Goal: Information Seeking & Learning: Learn about a topic

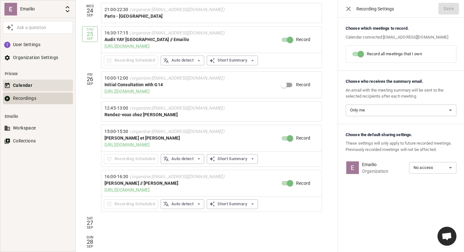
scroll to position [89, 0]
click at [30, 101] on button "Recordings" at bounding box center [38, 98] width 70 height 12
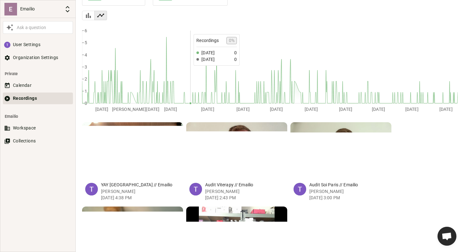
scroll to position [131, 0]
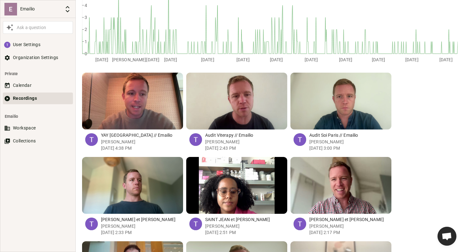
click at [124, 106] on div "button" at bounding box center [124, 101] width 6 height 57
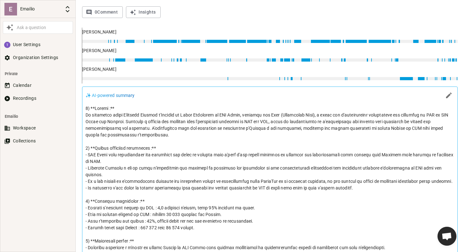
scroll to position [222, 0]
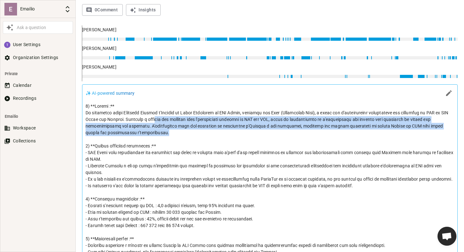
drag, startPoint x: 162, startPoint y: 135, endPoint x: 151, endPoint y: 120, distance: 17.9
click at [151, 120] on p at bounding box center [270, 182] width 369 height 159
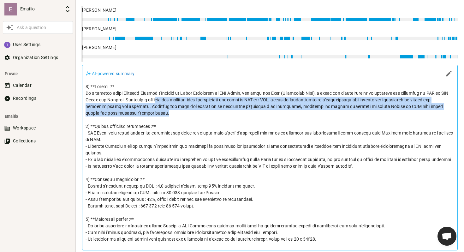
scroll to position [246, 0]
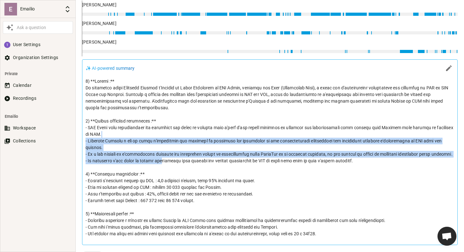
drag, startPoint x: 166, startPoint y: 158, endPoint x: 153, endPoint y: 136, distance: 26.2
click at [153, 136] on p at bounding box center [270, 157] width 369 height 159
drag, startPoint x: 165, startPoint y: 156, endPoint x: 158, endPoint y: 135, distance: 22.5
click at [158, 135] on p at bounding box center [270, 157] width 369 height 159
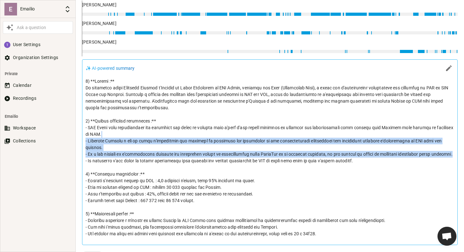
click at [158, 135] on p at bounding box center [270, 157] width 369 height 159
drag, startPoint x: 167, startPoint y: 154, endPoint x: 160, endPoint y: 137, distance: 18.8
click at [160, 137] on p at bounding box center [270, 157] width 369 height 159
drag, startPoint x: 171, startPoint y: 163, endPoint x: 160, endPoint y: 138, distance: 28.0
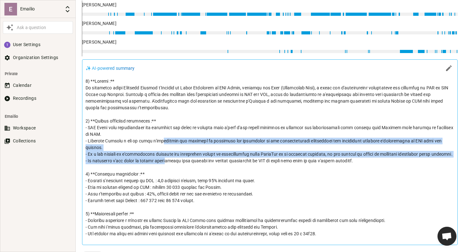
click at [160, 138] on p at bounding box center [270, 157] width 369 height 159
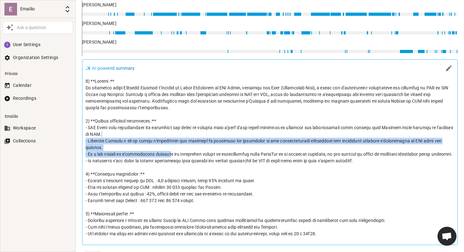
drag, startPoint x: 163, startPoint y: 149, endPoint x: 153, endPoint y: 132, distance: 19.1
click at [153, 133] on p at bounding box center [270, 157] width 369 height 159
click at [153, 132] on p at bounding box center [270, 157] width 369 height 159
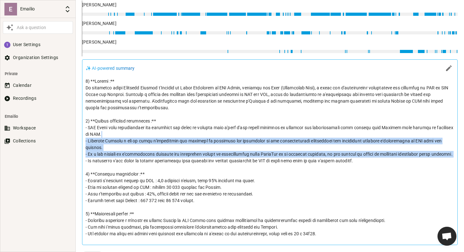
drag, startPoint x: 153, startPoint y: 132, endPoint x: 160, endPoint y: 152, distance: 21.4
click at [160, 152] on p at bounding box center [270, 157] width 369 height 159
drag, startPoint x: 160, startPoint y: 152, endPoint x: 154, endPoint y: 138, distance: 16.1
click at [154, 138] on p at bounding box center [270, 157] width 369 height 159
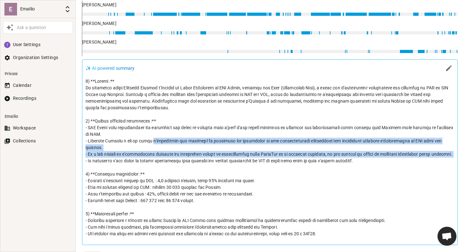
click at [154, 138] on p at bounding box center [270, 157] width 369 height 159
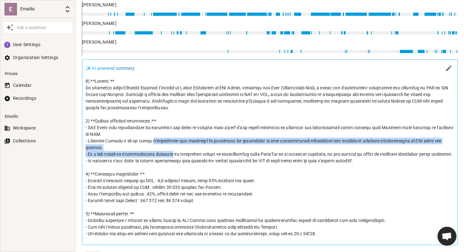
drag, startPoint x: 154, startPoint y: 138, endPoint x: 158, endPoint y: 154, distance: 16.8
click at [157, 153] on p at bounding box center [270, 157] width 369 height 159
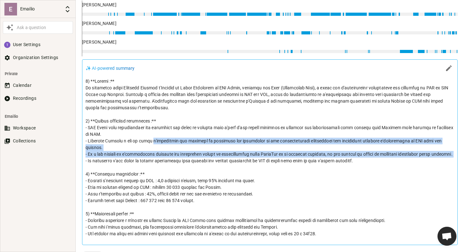
click at [158, 154] on p at bounding box center [270, 157] width 369 height 159
drag, startPoint x: 158, startPoint y: 154, endPoint x: 151, endPoint y: 140, distance: 15.5
click at [151, 140] on p at bounding box center [270, 157] width 369 height 159
drag, startPoint x: 161, startPoint y: 163, endPoint x: 147, endPoint y: 127, distance: 38.3
click at [147, 128] on p at bounding box center [270, 157] width 369 height 159
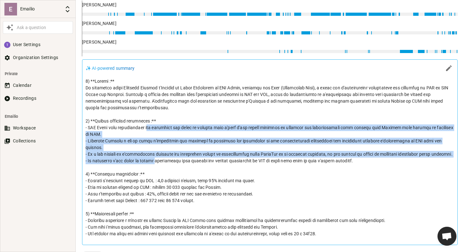
click at [147, 127] on p at bounding box center [270, 157] width 369 height 159
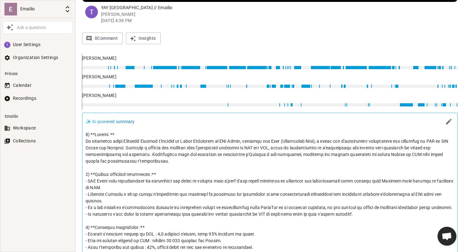
scroll to position [193, 0]
